Goal: Information Seeking & Learning: Learn about a topic

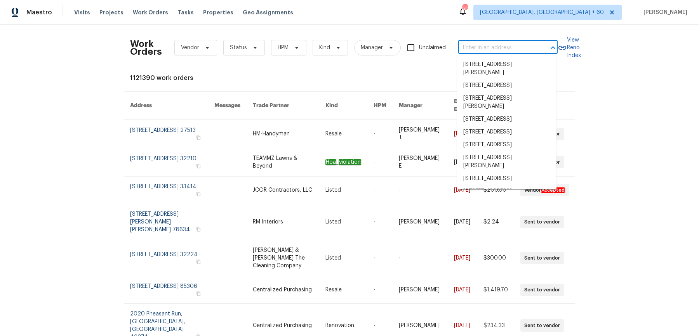
click at [519, 44] on input "text" at bounding box center [497, 48] width 78 height 12
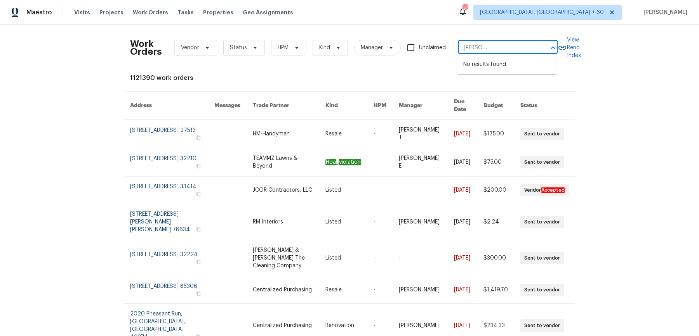
scroll to position [0, 48]
drag, startPoint x: 489, startPoint y: 49, endPoint x: 541, endPoint y: 50, distance: 52.1
click at [541, 50] on div "[STREET_ADDRESS][PERSON_NAME][PERSON_NAME] ​" at bounding box center [507, 48] width 99 height 12
type input "[STREET_ADDRESS][PERSON_NAME]"
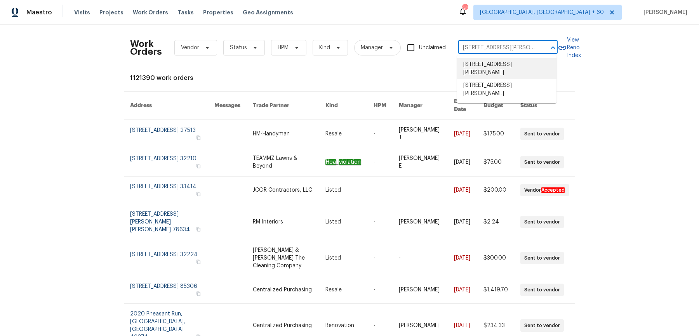
click at [494, 63] on li "[STREET_ADDRESS][PERSON_NAME]" at bounding box center [506, 68] width 99 height 21
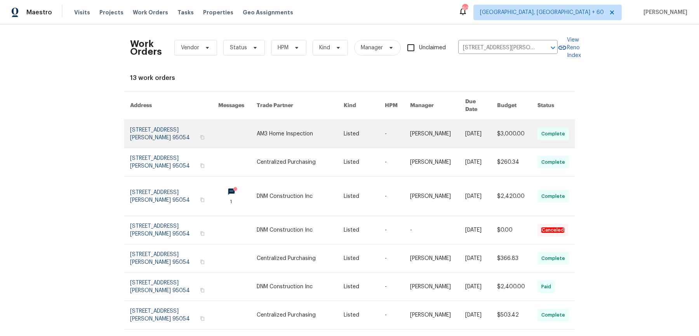
click at [378, 126] on link at bounding box center [364, 134] width 41 height 28
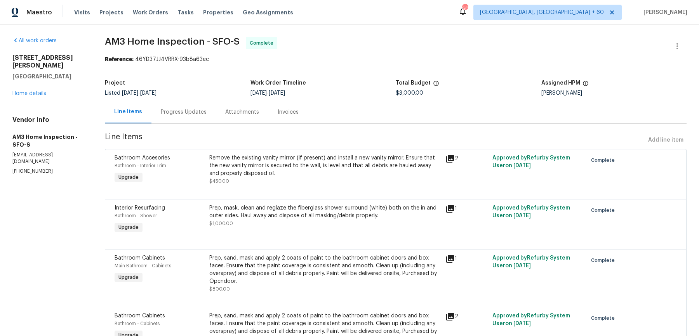
click at [35, 80] on div "[STREET_ADDRESS][PERSON_NAME] Home details" at bounding box center [49, 76] width 74 height 44
click at [34, 91] on link "Home details" at bounding box center [29, 93] width 34 height 5
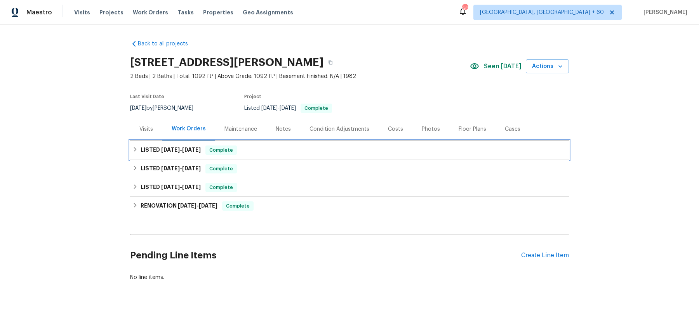
click at [300, 154] on div "LISTED [DATE] - [DATE] Complete" at bounding box center [349, 150] width 434 height 9
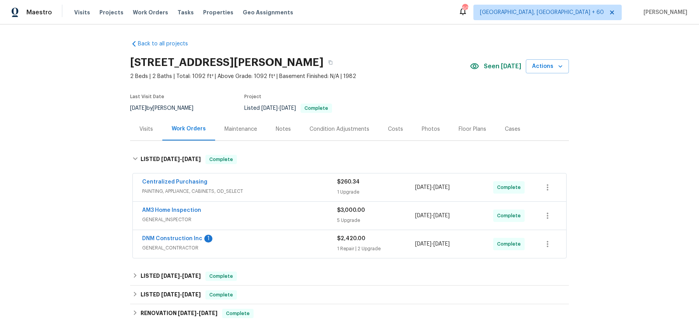
click at [291, 188] on span "PAINTING, APPLIANCE, CABINETS, OD_SELECT" at bounding box center [239, 192] width 195 height 8
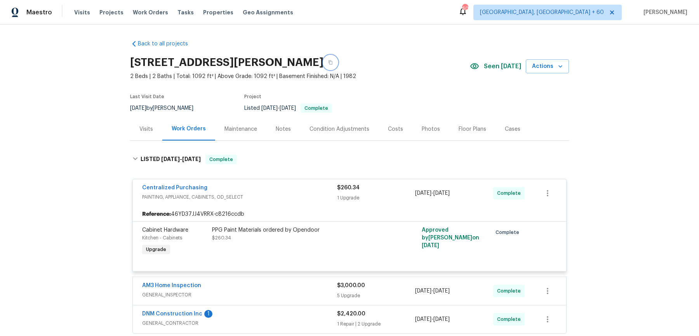
click at [338, 57] on button "button" at bounding box center [331, 63] width 14 height 14
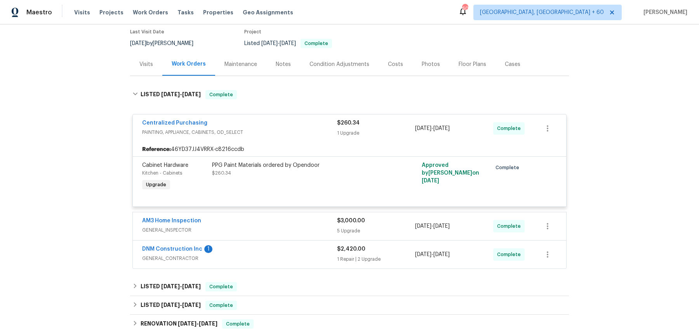
click at [268, 227] on span "GENERAL_INSPECTOR" at bounding box center [239, 230] width 195 height 8
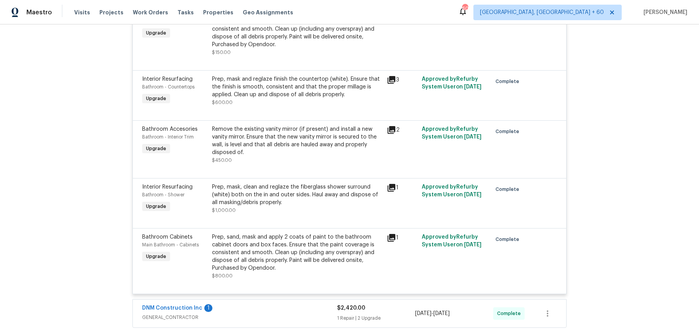
scroll to position [316, 0]
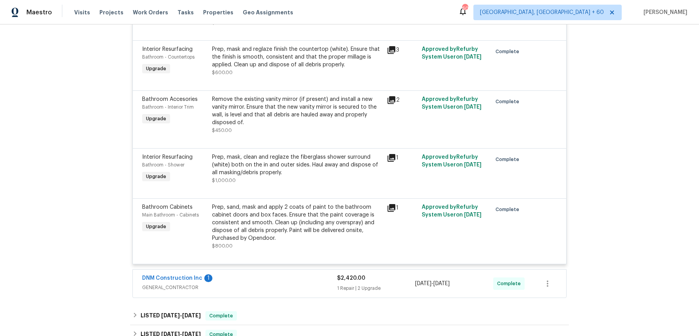
click at [267, 281] on div "DNM Construction Inc 1" at bounding box center [239, 279] width 195 height 9
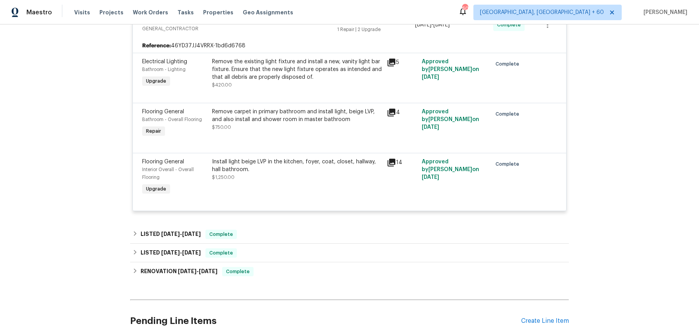
scroll to position [603, 0]
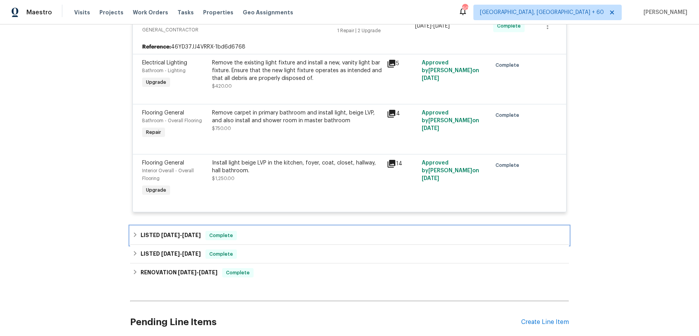
click at [288, 236] on div "LISTED [DATE] - [DATE] Complete" at bounding box center [349, 235] width 434 height 9
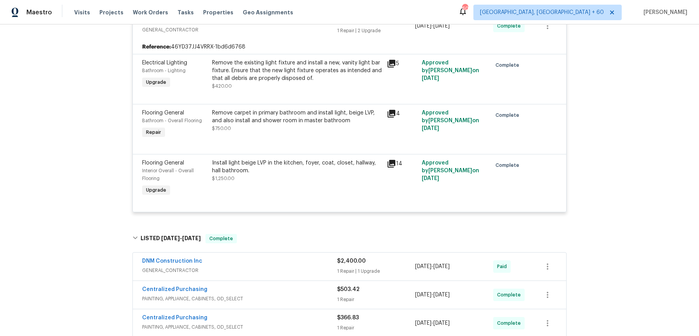
click at [266, 284] on div "Centralized Purchasing PAINTING, APPLIANCE, CABINETS, OD_SELECT $503.42 1 Repai…" at bounding box center [349, 295] width 433 height 28
click at [286, 254] on div "DNM Construction Inc GENERAL_CONTRACTOR $2,400.00 1 Repair | 1 Upgrade [DATE] -…" at bounding box center [349, 267] width 433 height 28
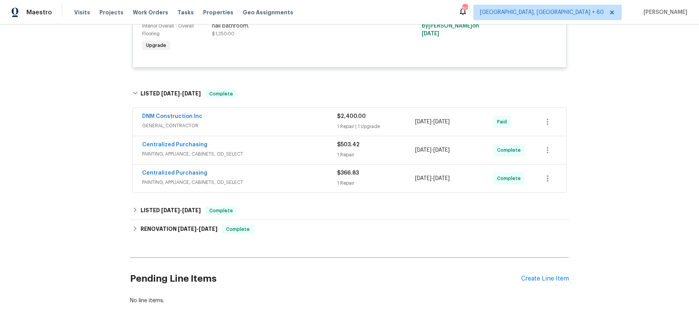
scroll to position [747, 0]
click at [297, 124] on span "GENERAL_CONTRACTOR" at bounding box center [239, 127] width 195 height 8
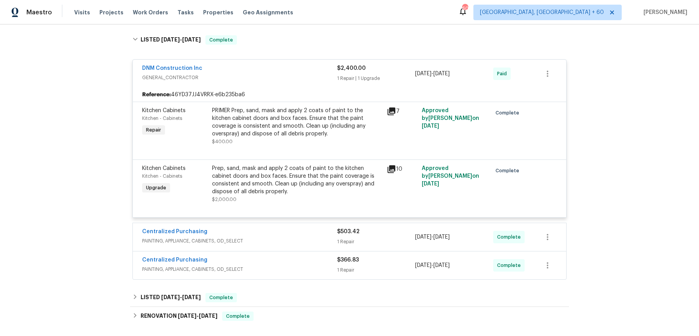
click at [299, 226] on div "Centralized Purchasing PAINTING, APPLIANCE, CABINETS, OD_SELECT $503.42 1 Repai…" at bounding box center [349, 237] width 433 height 28
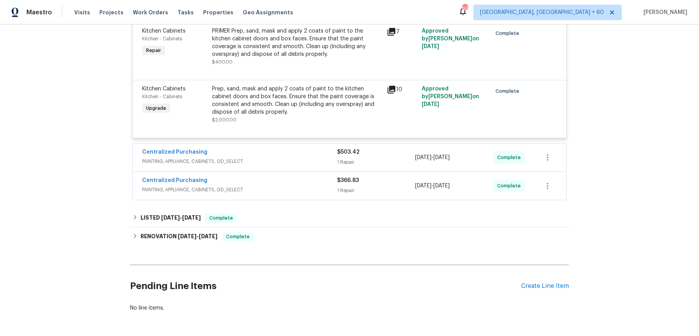
scroll to position [893, 0]
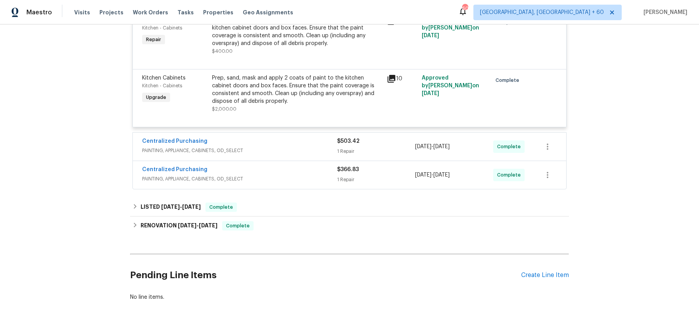
click at [312, 152] on span "PAINTING, APPLIANCE, CABINETS, OD_SELECT" at bounding box center [239, 151] width 195 height 8
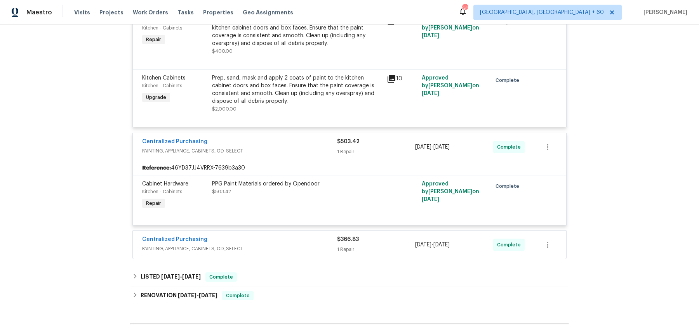
click at [299, 246] on span "PAINTING, APPLIANCE, CABINETS, OD_SELECT" at bounding box center [239, 249] width 195 height 8
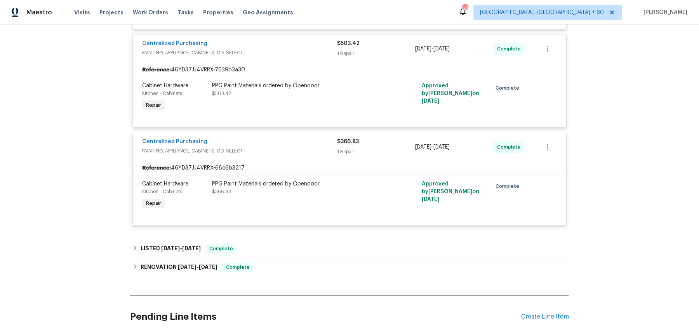
scroll to position [1003, 0]
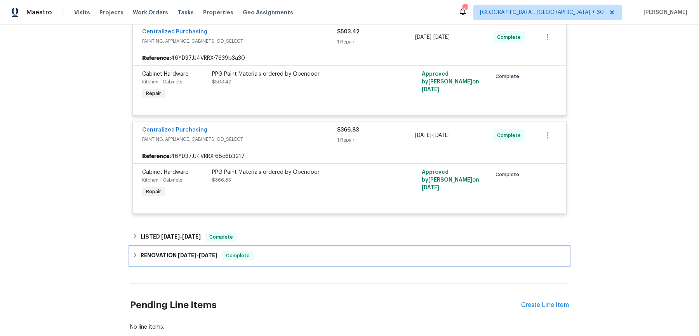
click at [299, 247] on div "RENOVATION [DATE] - [DATE] Complete" at bounding box center [349, 256] width 439 height 19
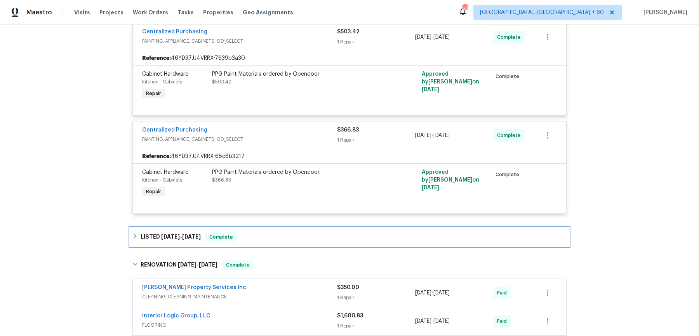
click at [296, 238] on div "LISTED [DATE] - [DATE] Complete" at bounding box center [349, 237] width 434 height 9
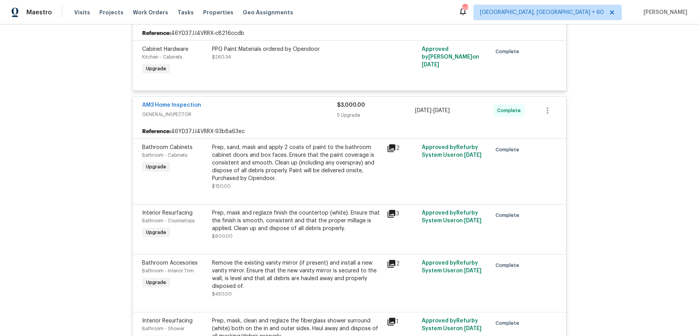
scroll to position [0, 0]
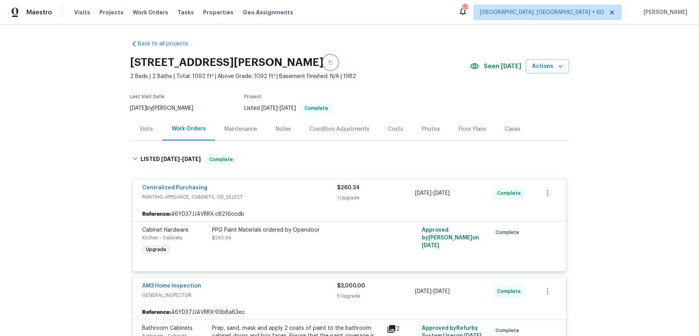
click at [332, 63] on icon "button" at bounding box center [331, 63] width 4 height 4
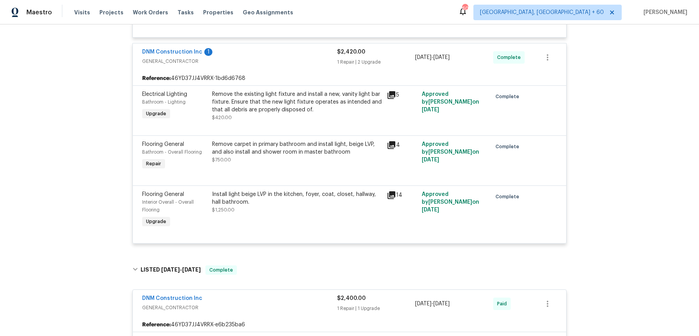
scroll to position [570, 0]
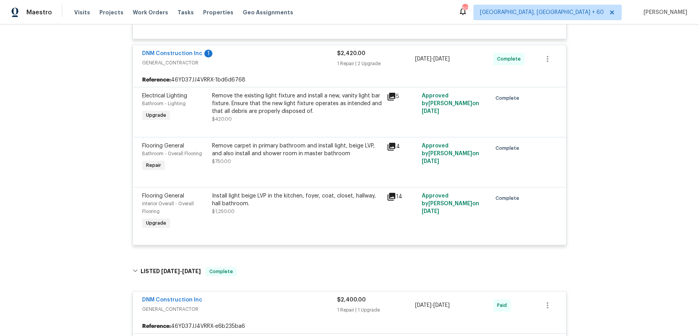
click at [296, 104] on div "Remove the existing light fixture and install a new, vanity light bar fixture. …" at bounding box center [297, 103] width 170 height 23
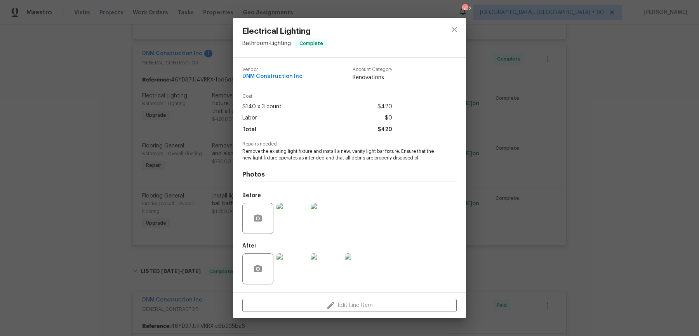
click at [221, 145] on div "Electrical Lighting Bathroom - Lighting Complete Vendor DNM Construction Inc Ac…" at bounding box center [349, 168] width 699 height 336
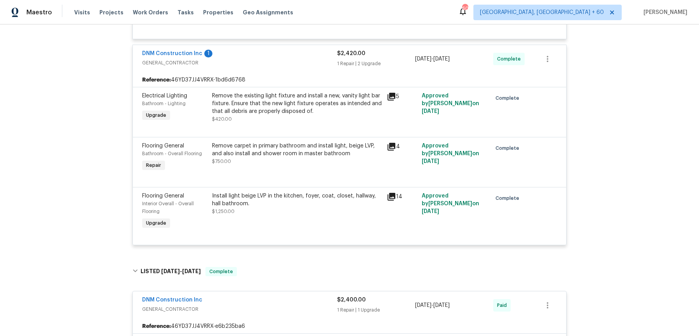
click at [249, 150] on div "Remove carpet in primary bathroom and install light, beige LVP, and also instal…" at bounding box center [297, 150] width 170 height 16
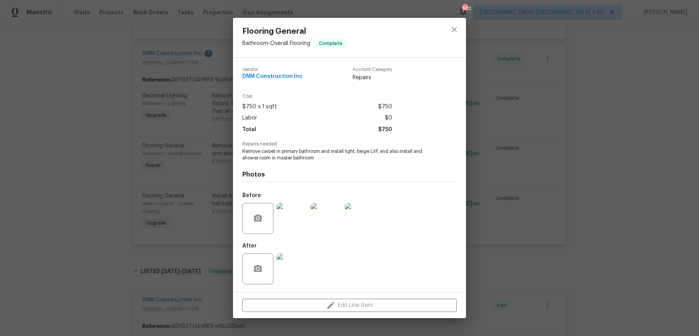
click at [162, 175] on div "Flooring General Bathroom - Overall Flooring Complete Vendor DNM Construction I…" at bounding box center [349, 168] width 699 height 336
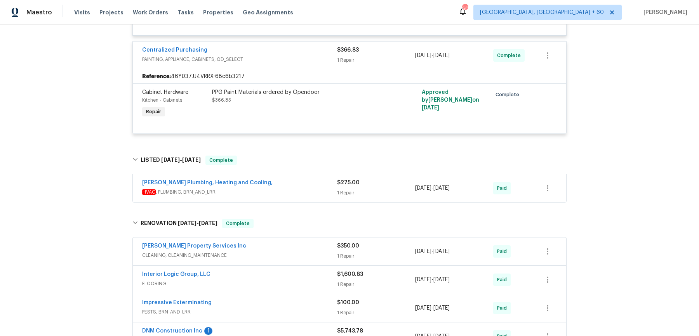
scroll to position [1086, 0]
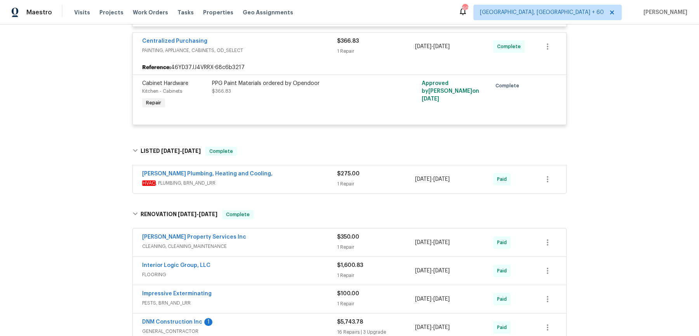
click at [376, 170] on div "$275.00" at bounding box center [376, 174] width 78 height 8
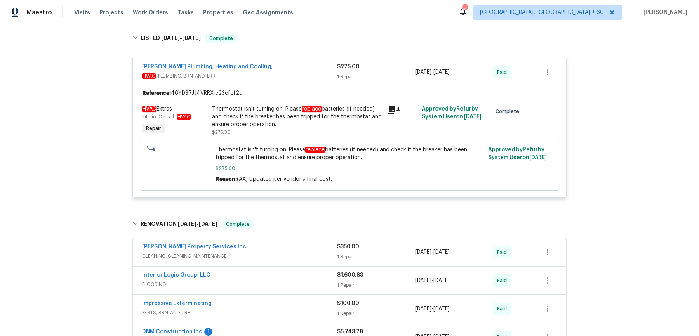
scroll to position [1213, 0]
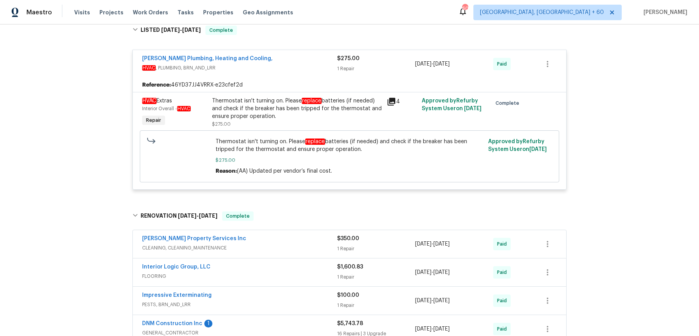
click at [321, 252] on div "[PERSON_NAME] Property Services Inc CLEANING, CLEANING_MAINTENANCE" at bounding box center [239, 244] width 195 height 19
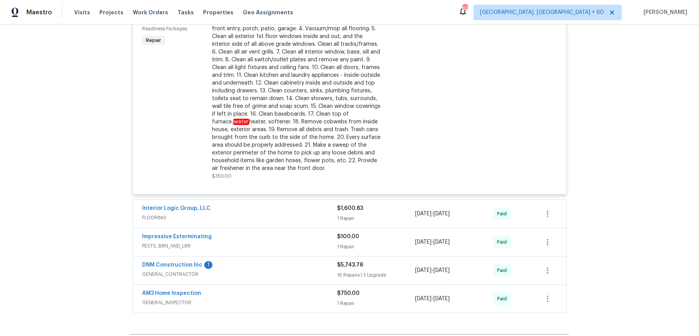
scroll to position [1486, 0]
click at [309, 205] on div "Interior Logic Group, LLC" at bounding box center [239, 209] width 195 height 9
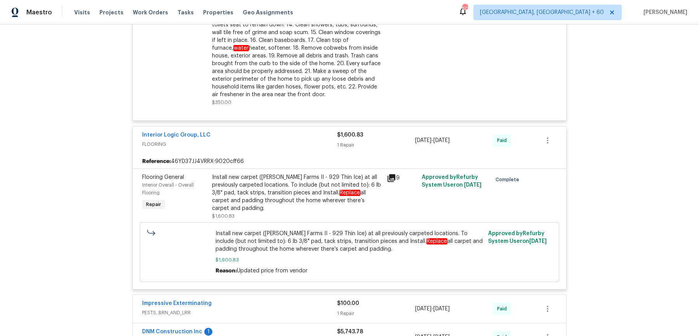
scroll to position [1722, 0]
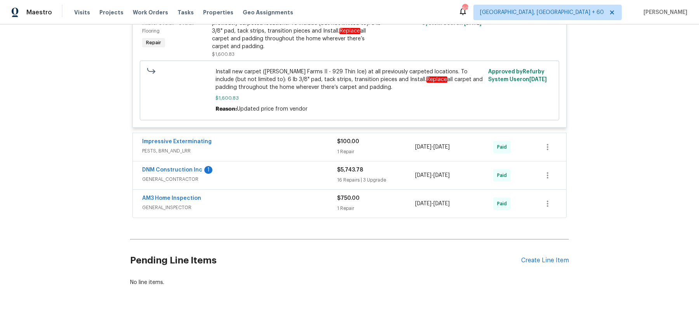
click at [298, 152] on span "PESTS, BRN_AND_LRR" at bounding box center [239, 151] width 195 height 8
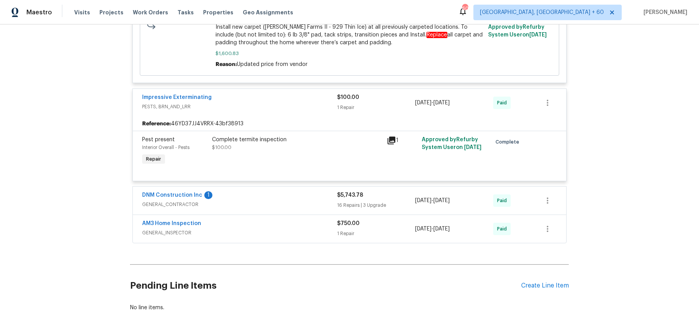
scroll to position [1792, 0]
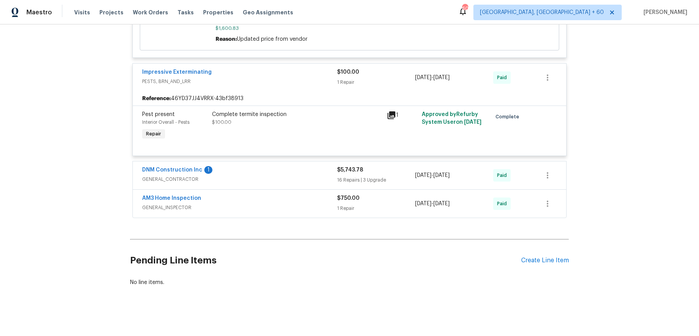
click at [290, 182] on div "DNM Construction Inc 1 GENERAL_CONTRACTOR" at bounding box center [239, 175] width 195 height 19
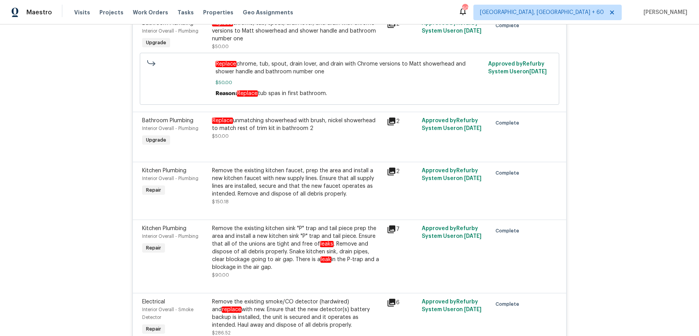
scroll to position [3107, 0]
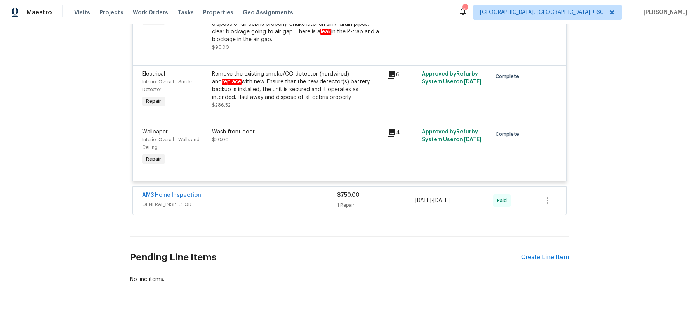
click at [319, 211] on div "AM3 Home Inspection GENERAL_INSPECTOR $750.00 1 Repair [DATE] - [DATE] Paid" at bounding box center [349, 201] width 433 height 28
click at [316, 200] on div "AM3 Home Inspection" at bounding box center [239, 195] width 195 height 9
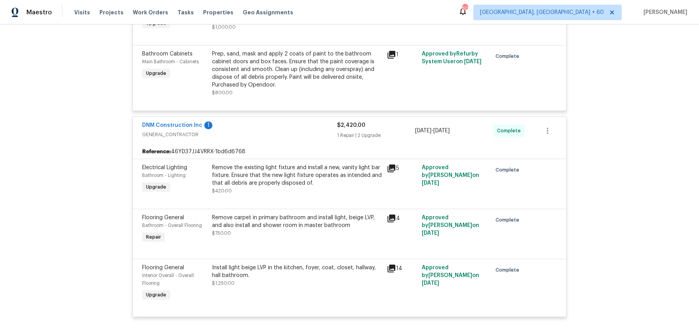
scroll to position [499, 0]
click at [287, 226] on div "Remove carpet in primary bathroom and install light, beige LVP, and also instal…" at bounding box center [297, 221] width 170 height 16
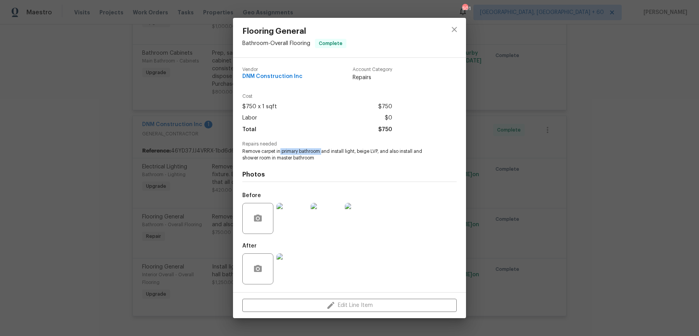
drag, startPoint x: 280, startPoint y: 151, endPoint x: 324, endPoint y: 152, distance: 43.1
click at [324, 152] on span "Remove carpet in primary bathroom and install light, beige LVP, and also instal…" at bounding box center [338, 154] width 193 height 13
copy span "primary bathroom"
click at [254, 160] on span "Remove carpet in primary bathroom and install light, beige LVP, and also instal…" at bounding box center [338, 154] width 193 height 13
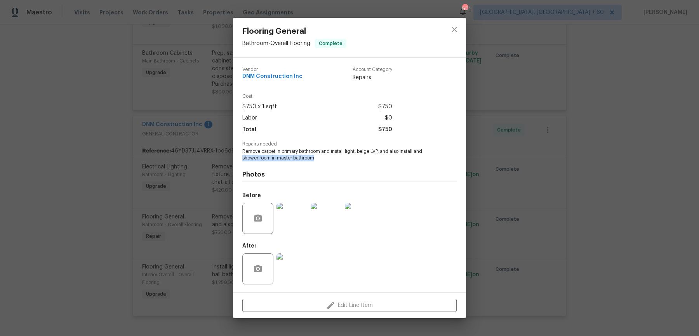
drag, startPoint x: 240, startPoint y: 158, endPoint x: 342, endPoint y: 158, distance: 101.4
click at [342, 158] on div "Vendor DNM Construction Inc Account Category Repairs Cost $750 x 1 sqft $750 La…" at bounding box center [349, 175] width 233 height 235
copy span "shower room in master bathroom"
click at [481, 162] on div "Flooring General Bathroom - Overall Flooring Complete Vendor DNM Construction I…" at bounding box center [349, 168] width 699 height 336
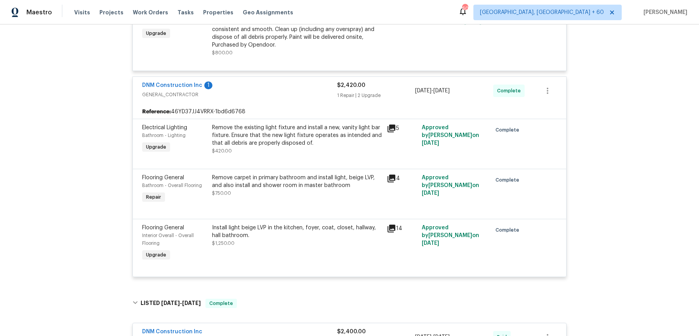
scroll to position [540, 0]
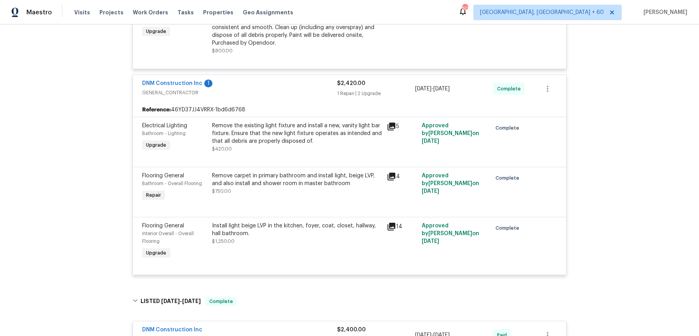
click at [354, 230] on div "Install light beige LVP in the kitchen, foyer, coat, closet, hallway, hall bath…" at bounding box center [297, 230] width 170 height 16
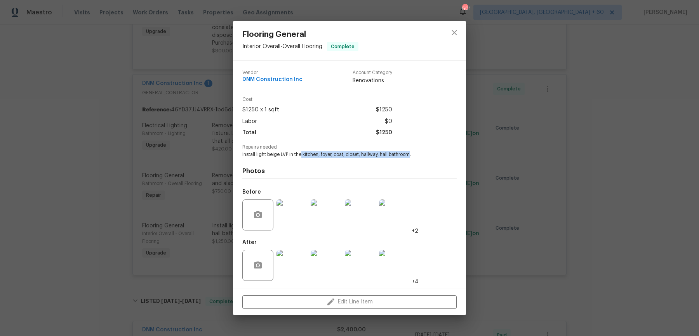
drag, startPoint x: 303, startPoint y: 153, endPoint x: 413, endPoint y: 153, distance: 110.3
click at [413, 153] on span "Install light beige LVP in the kitchen, foyer, coat, closet, hallway, hall bath…" at bounding box center [338, 154] width 193 height 7
copy span "kitchen, foyer, coat, closet, hallway, hall bathroom"
click at [512, 193] on div "Flooring General Interior Overall - Overall Flooring Complete Vendor DNM Constr…" at bounding box center [349, 168] width 699 height 336
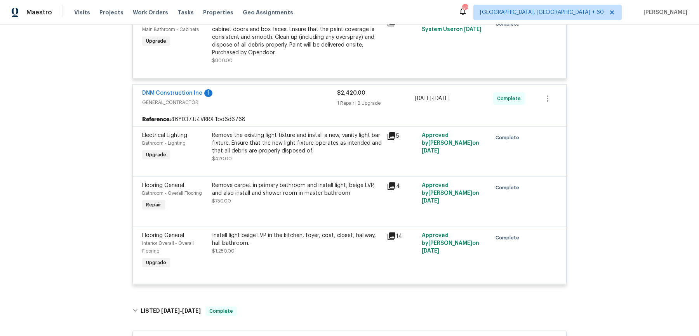
scroll to position [523, 0]
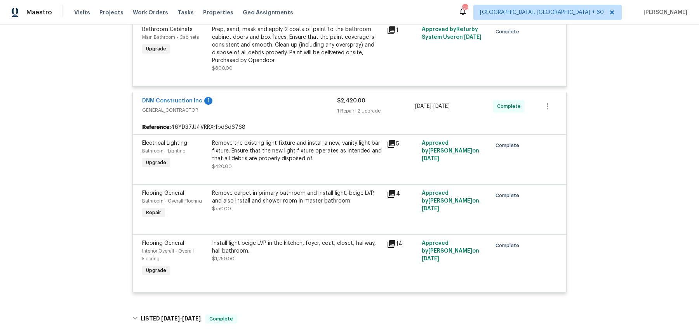
click at [414, 186] on div "Flooring General Bathroom - Overall Flooring Repair Remove carpet in primary ba…" at bounding box center [349, 209] width 433 height 50
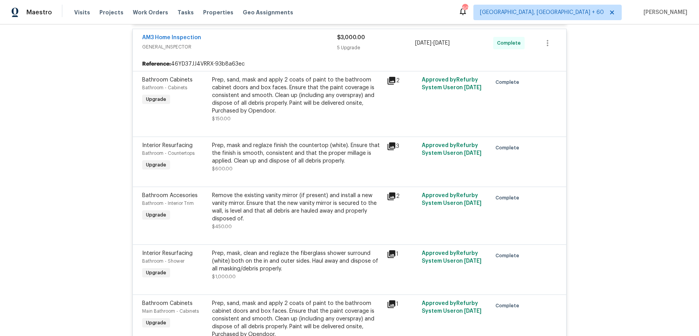
scroll to position [249, 0]
click at [288, 162] on div "Prep, mask and reglaze finish the countertop (white). Ensure that the finish is…" at bounding box center [297, 152] width 170 height 23
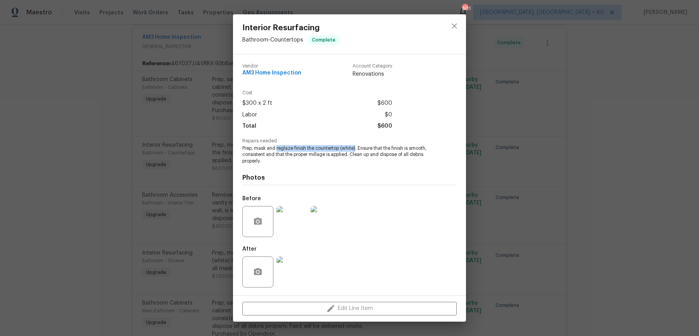
drag, startPoint x: 277, startPoint y: 147, endPoint x: 356, endPoint y: 148, distance: 79.6
click at [356, 148] on span "Prep, mask and reglaze finish the countertop (white). Ensure that the finish is…" at bounding box center [338, 154] width 193 height 19
copy span "reglaze finish the countertop (white)"
click at [179, 108] on div "Interior Resurfacing Bathroom - Countertops Complete Vendor AM3 Home Inspection…" at bounding box center [349, 168] width 699 height 336
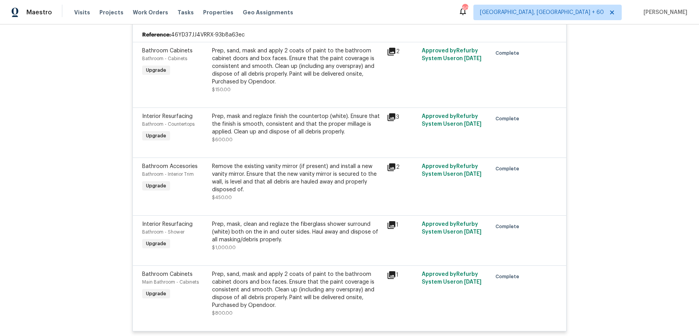
scroll to position [278, 0]
click at [266, 235] on div "Prep, mask, clean and reglaze the fiberglass shower surround (white) both on th…" at bounding box center [297, 231] width 170 height 23
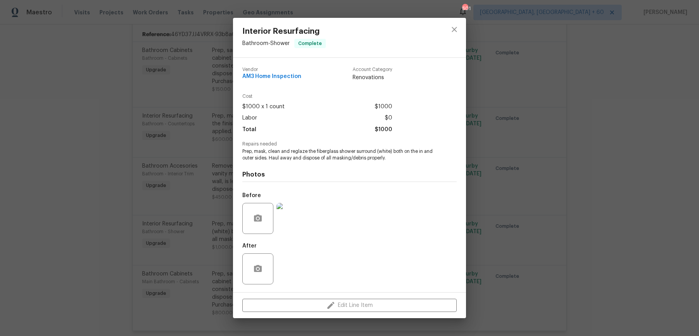
drag, startPoint x: 292, startPoint y: 153, endPoint x: 416, endPoint y: 153, distance: 123.9
click at [416, 153] on span "Prep, mask, clean and reglaze the fiberglass shower surround (white) both on th…" at bounding box center [338, 154] width 193 height 13
drag, startPoint x: 291, startPoint y: 150, endPoint x: 266, endPoint y: 155, distance: 24.5
click at [266, 155] on span "Prep, mask, clean and reglaze the fiberglass shower surround (white) both on th…" at bounding box center [338, 154] width 193 height 13
click at [289, 151] on span "Prep, mask, clean and reglaze the fiberglass shower surround (white) both on th…" at bounding box center [338, 154] width 193 height 13
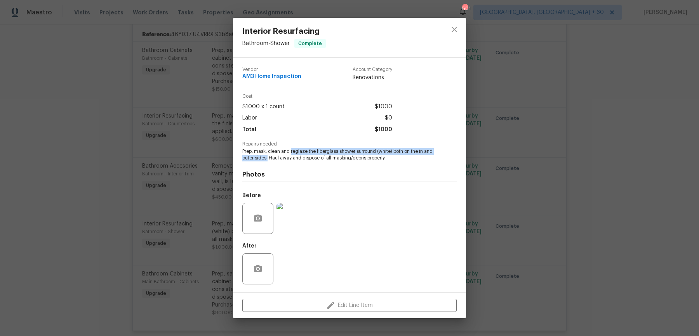
drag, startPoint x: 292, startPoint y: 151, endPoint x: 268, endPoint y: 157, distance: 24.2
click at [268, 157] on span "Prep, mask, clean and reglaze the fiberglass shower surround (white) both on th…" at bounding box center [338, 154] width 193 height 13
copy span "reglaze the fiberglass shower surround (white) both on the in and outer sides."
click at [195, 76] on div "Interior Resurfacing Bathroom - Shower Complete Vendor AM3 Home Inspection Acco…" at bounding box center [349, 168] width 699 height 336
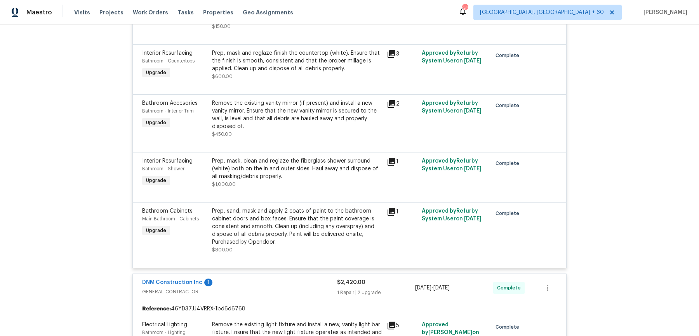
scroll to position [344, 0]
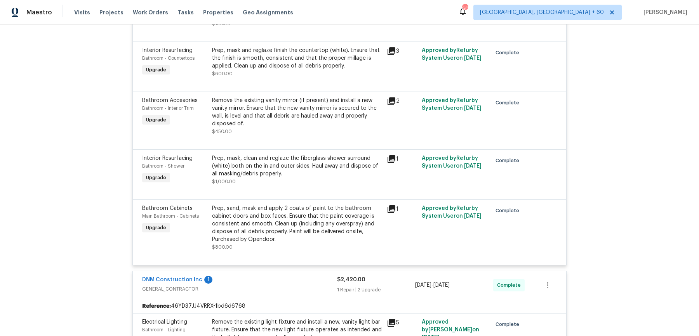
click at [289, 211] on div "Prep, sand, mask and apply 2 coats of paint to the bathroom cabinet doors and b…" at bounding box center [297, 224] width 170 height 39
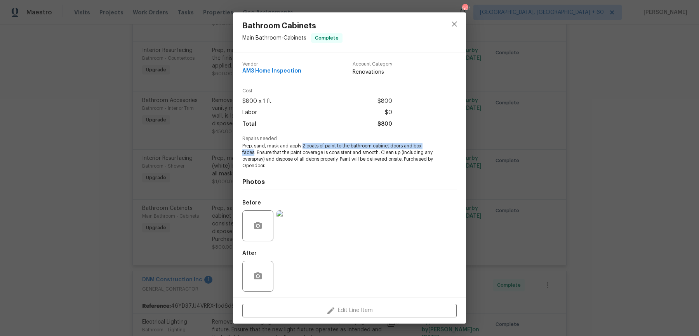
drag, startPoint x: 303, startPoint y: 146, endPoint x: 254, endPoint y: 153, distance: 49.7
click at [254, 153] on span "Prep, sand, mask and apply 2 coats of paint to the bathroom cabinet doors and b…" at bounding box center [338, 156] width 193 height 26
copy span "2 coats of paint to the bathroom cabinet doors and box faces"
click at [137, 110] on div "Bathroom Cabinets Main Bathroom - Cabinets Complete Vendor AM3 Home Inspection …" at bounding box center [349, 168] width 699 height 336
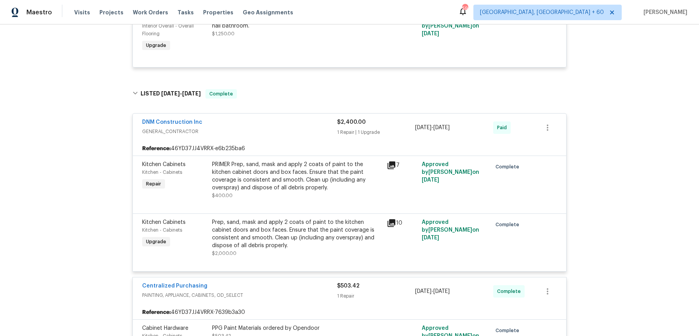
scroll to position [0, 0]
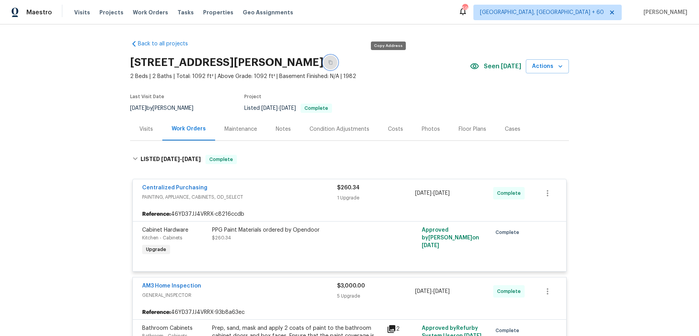
click at [338, 63] on button "button" at bounding box center [331, 63] width 14 height 14
click at [384, 70] on div "[STREET_ADDRESS][PERSON_NAME]" at bounding box center [300, 62] width 340 height 20
click at [139, 13] on span "Work Orders" at bounding box center [150, 13] width 35 height 8
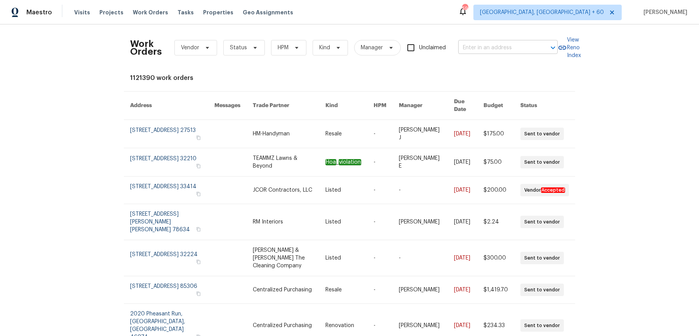
click at [477, 45] on input "text" at bounding box center [497, 48] width 78 height 12
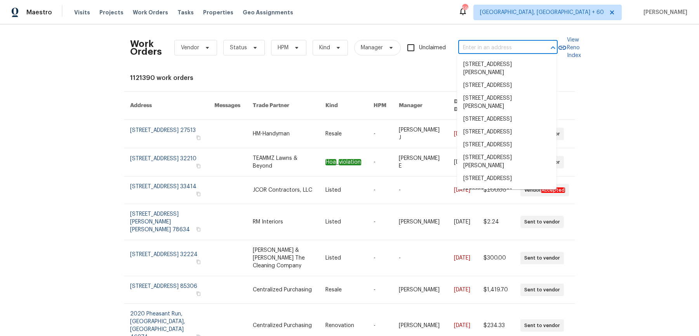
paste input "[STREET_ADDRESS]"
type input "[STREET_ADDRESS]"
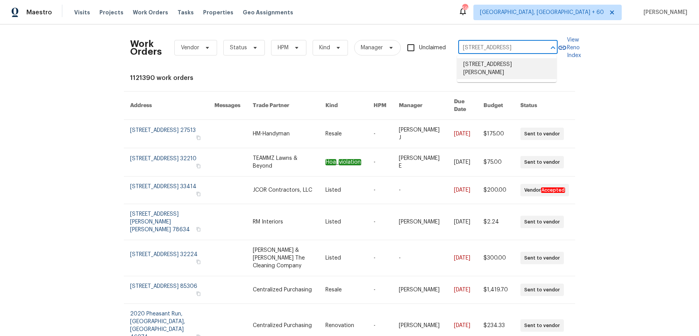
click at [480, 68] on li "[STREET_ADDRESS][PERSON_NAME]" at bounding box center [506, 68] width 99 height 21
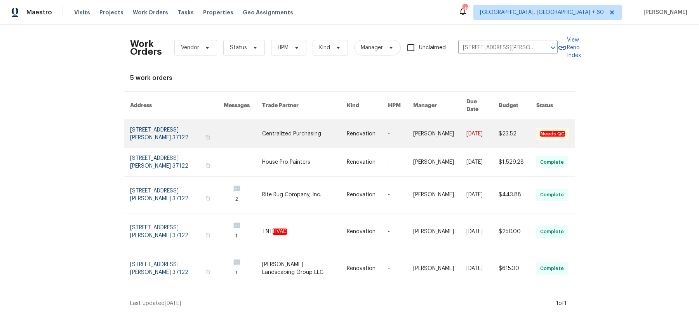
click at [418, 127] on link at bounding box center [439, 134] width 53 height 28
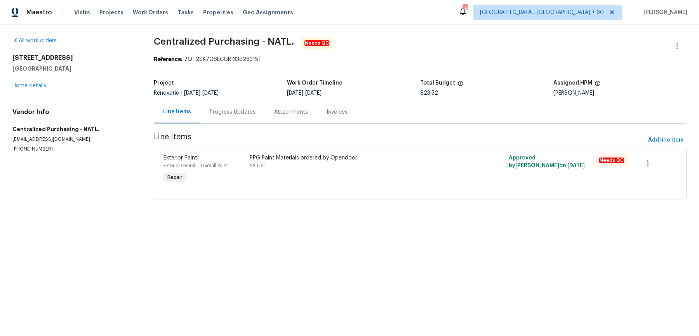
click at [29, 92] on div "All work orders [STREET_ADDRESS] Home details Vendor Info Centralized Purchasin…" at bounding box center [73, 95] width 123 height 116
click at [31, 87] on link "Home details" at bounding box center [29, 85] width 34 height 5
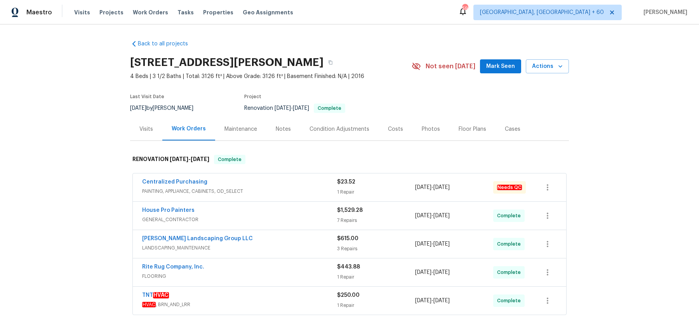
click at [277, 188] on span "PAINTING, APPLIANCE, CABINETS, OD_SELECT" at bounding box center [239, 192] width 195 height 8
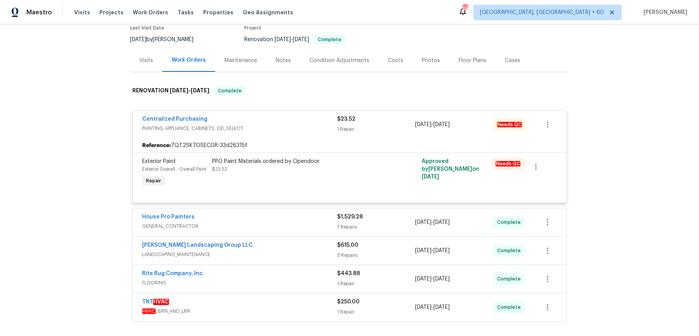
click at [286, 215] on div "House Pro Painters" at bounding box center [239, 217] width 195 height 9
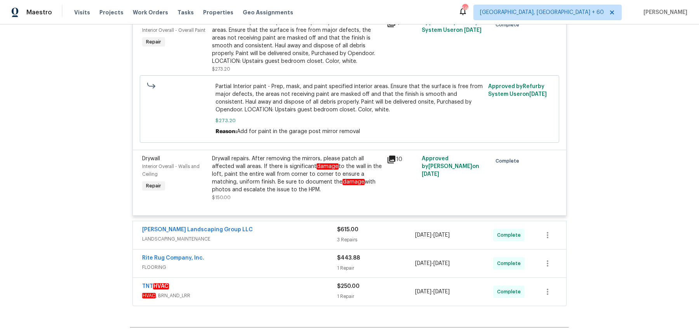
click at [283, 226] on div "[PERSON_NAME] Landscaping Group LLC" at bounding box center [239, 230] width 195 height 9
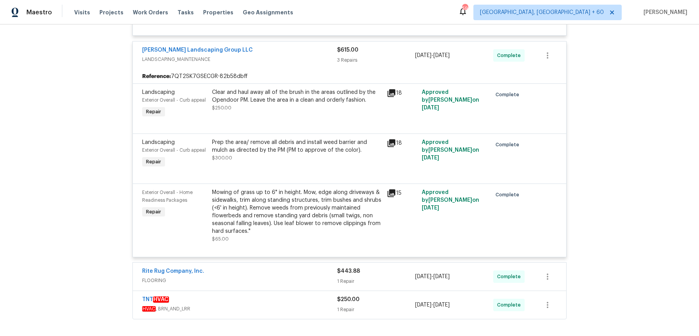
click at [287, 268] on div "Rite Rug Company, Inc." at bounding box center [239, 272] width 195 height 9
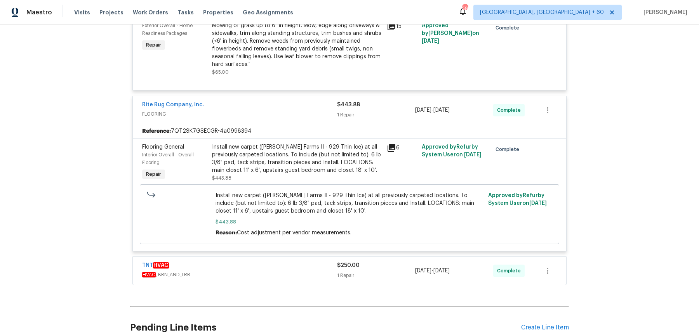
click at [287, 271] on span "HVAC , BRN_AND_LRR" at bounding box center [239, 275] width 195 height 8
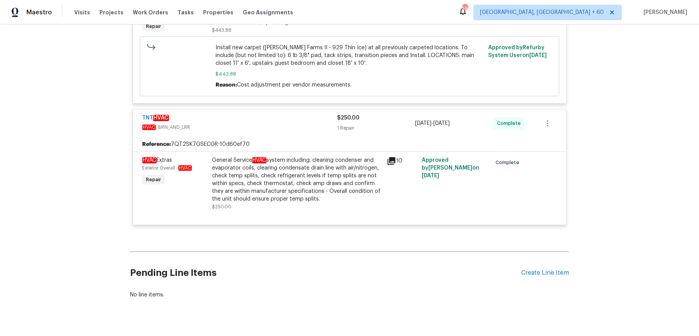
scroll to position [1392, 0]
